Goal: Task Accomplishment & Management: Complete application form

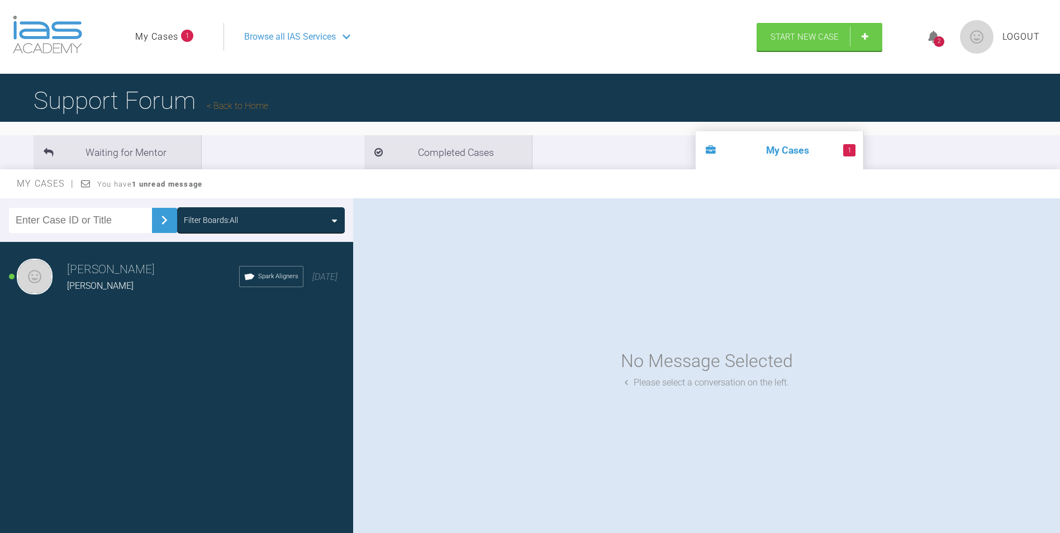
click at [696, 150] on li "1 My Cases" at bounding box center [780, 150] width 168 height 38
click at [938, 39] on div "2" at bounding box center [939, 41] width 11 height 11
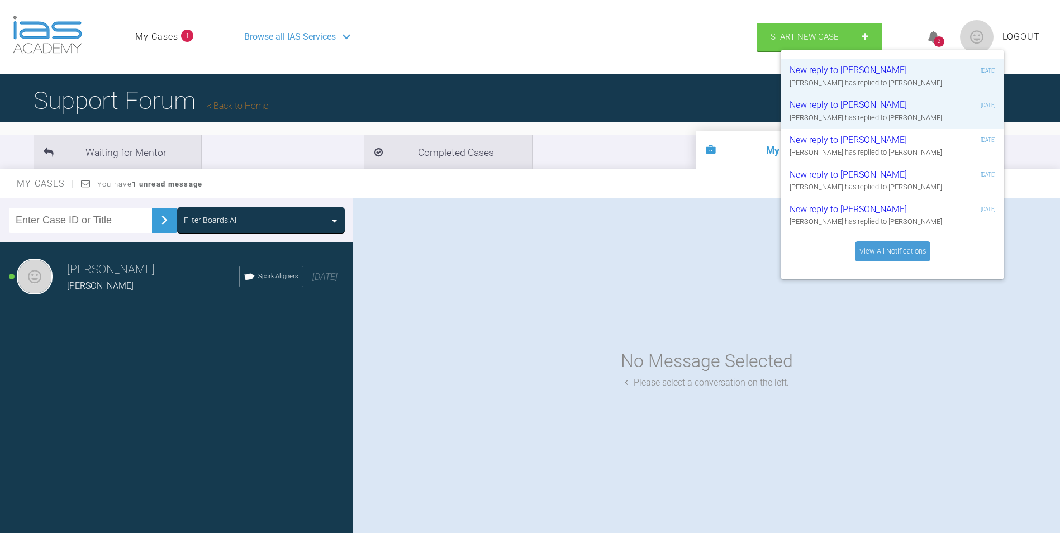
click at [656, 258] on div "No Message Selected Please select a conversation on the left." at bounding box center [706, 368] width 707 height 340
click at [1011, 323] on div "No Message Selected Please select a conversation on the left." at bounding box center [706, 368] width 707 height 340
click at [165, 36] on link "My Cases" at bounding box center [156, 37] width 43 height 15
click at [303, 39] on span "Browse all IAS Services" at bounding box center [290, 37] width 92 height 15
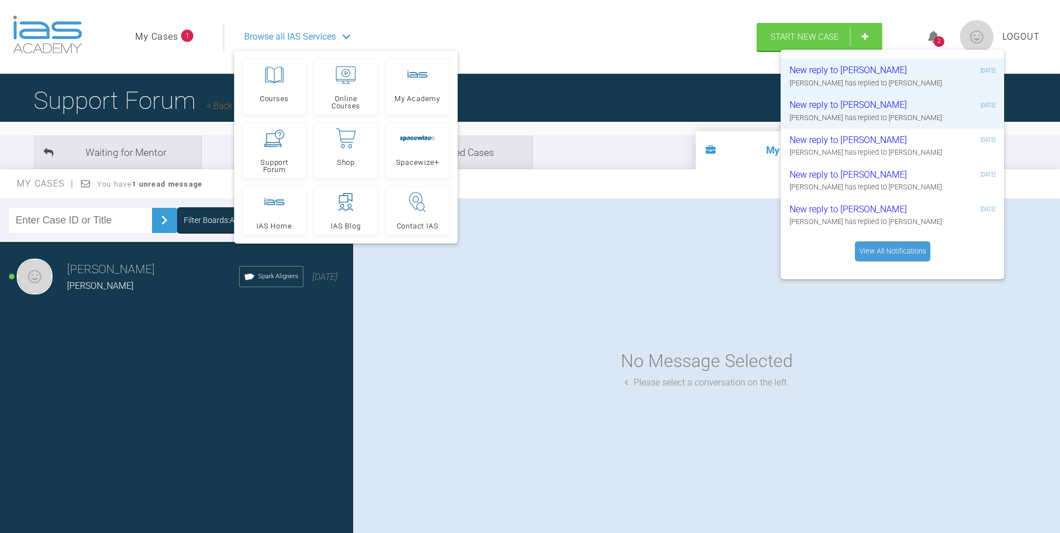
click at [303, 39] on span "Browse all IAS Services" at bounding box center [290, 37] width 92 height 15
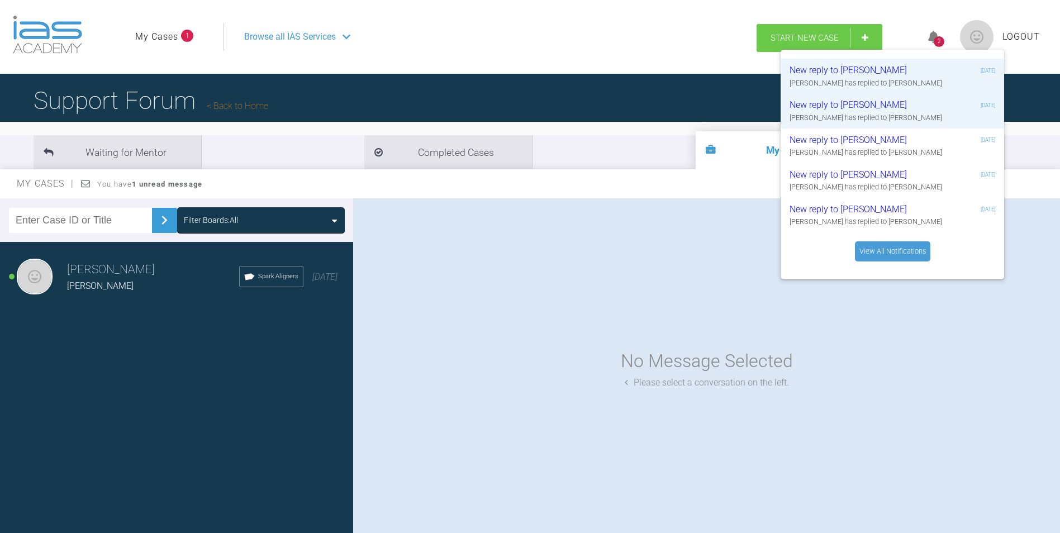
click at [779, 30] on link "Start New Case" at bounding box center [820, 38] width 126 height 28
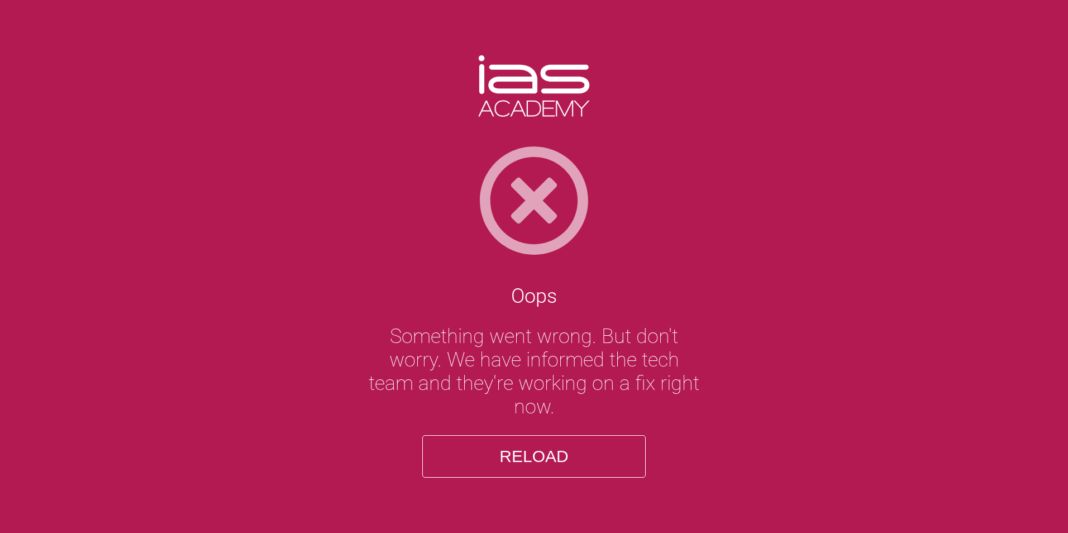
click at [520, 452] on button "Reload" at bounding box center [534, 456] width 224 height 42
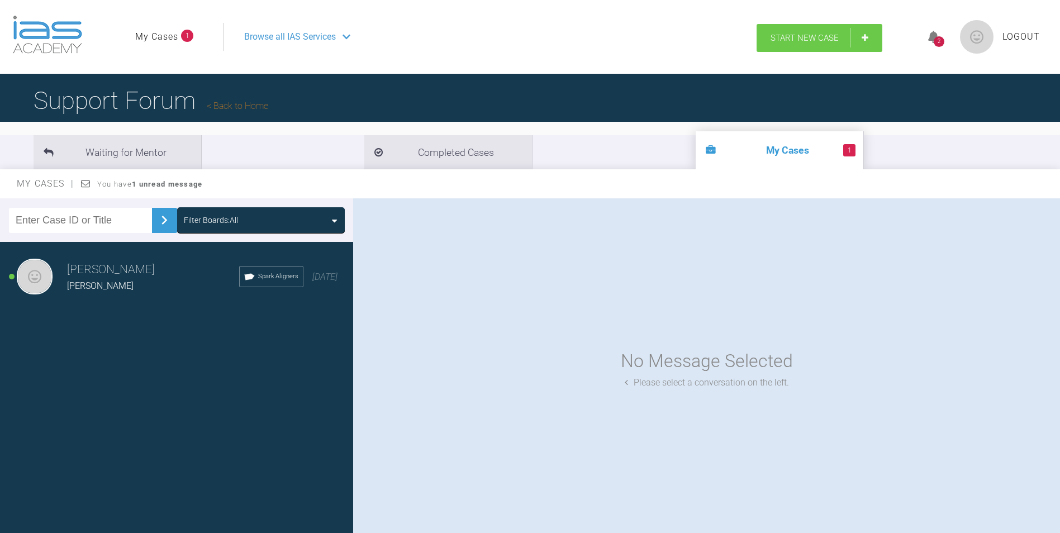
click at [823, 34] on span "Start New Case" at bounding box center [805, 38] width 68 height 10
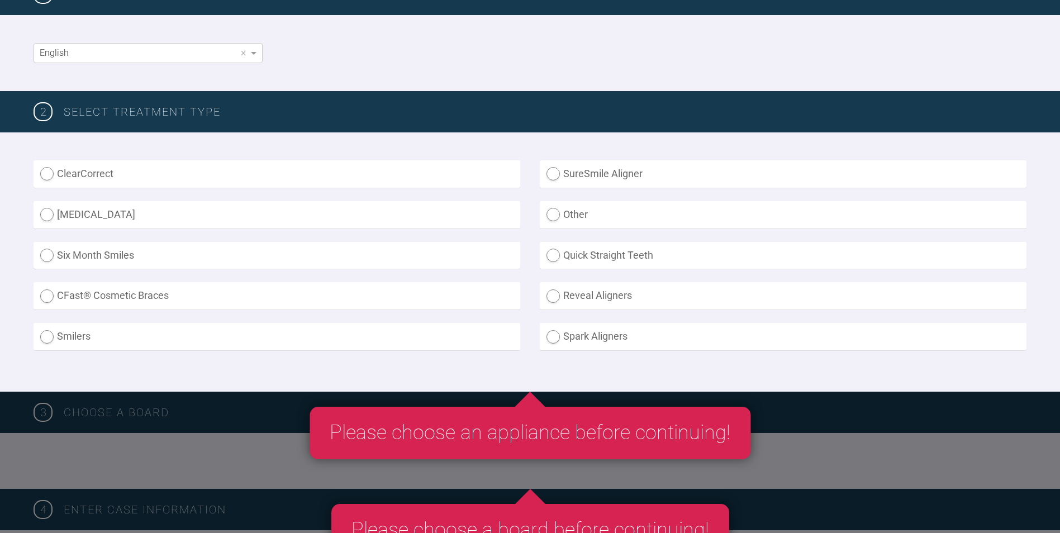
scroll to position [224, 0]
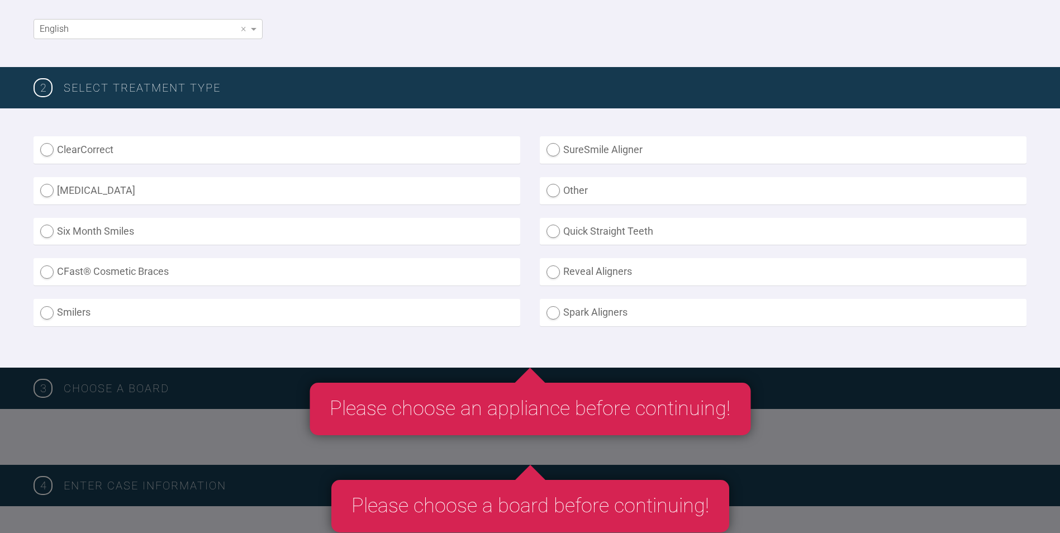
click at [566, 316] on label "Spark Aligners" at bounding box center [783, 312] width 487 height 27
radio Aligners "true"
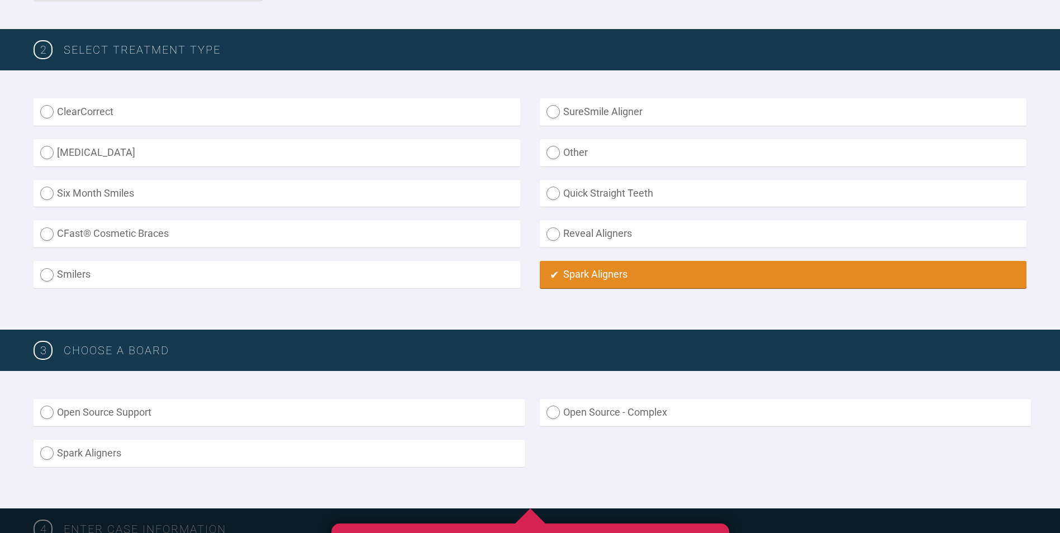
scroll to position [447, 0]
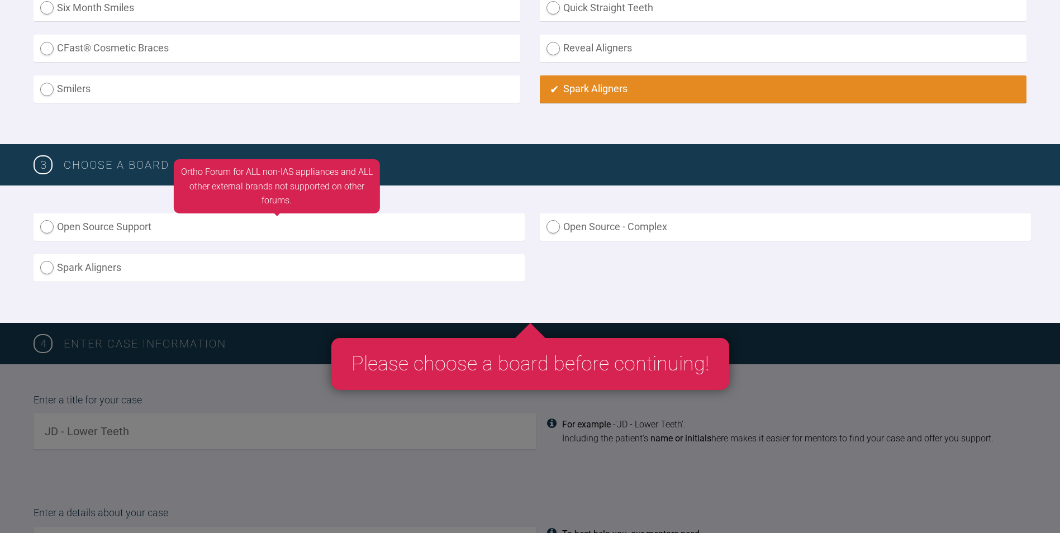
click at [75, 225] on label "Open Source Support" at bounding box center [279, 226] width 491 height 27
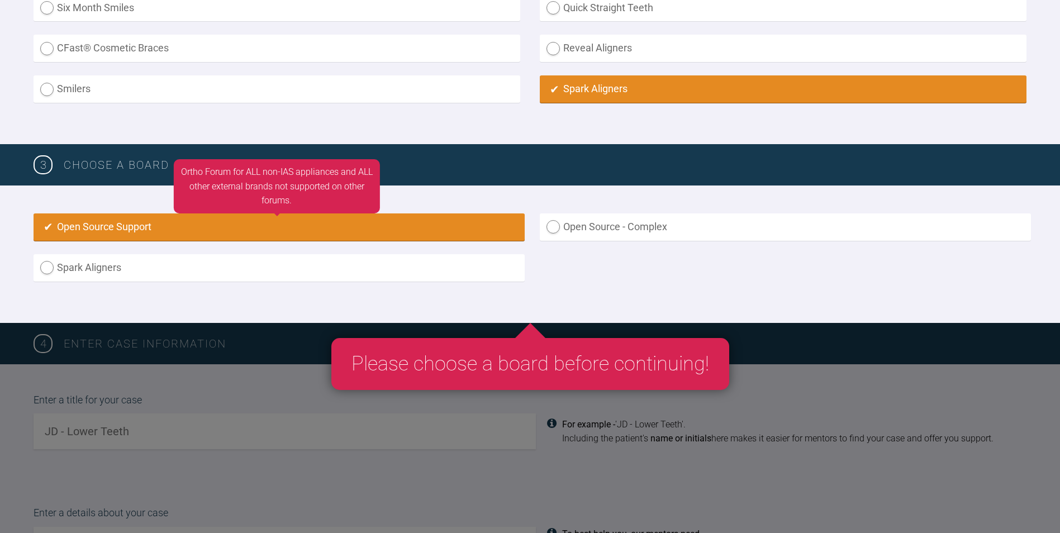
radio input "true"
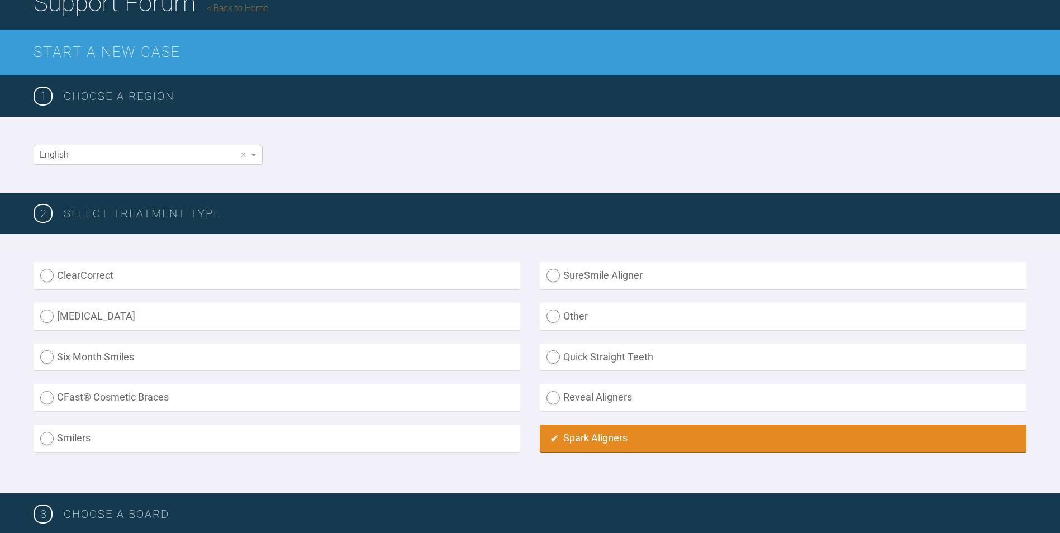
scroll to position [0, 0]
